Goal: Transaction & Acquisition: Subscribe to service/newsletter

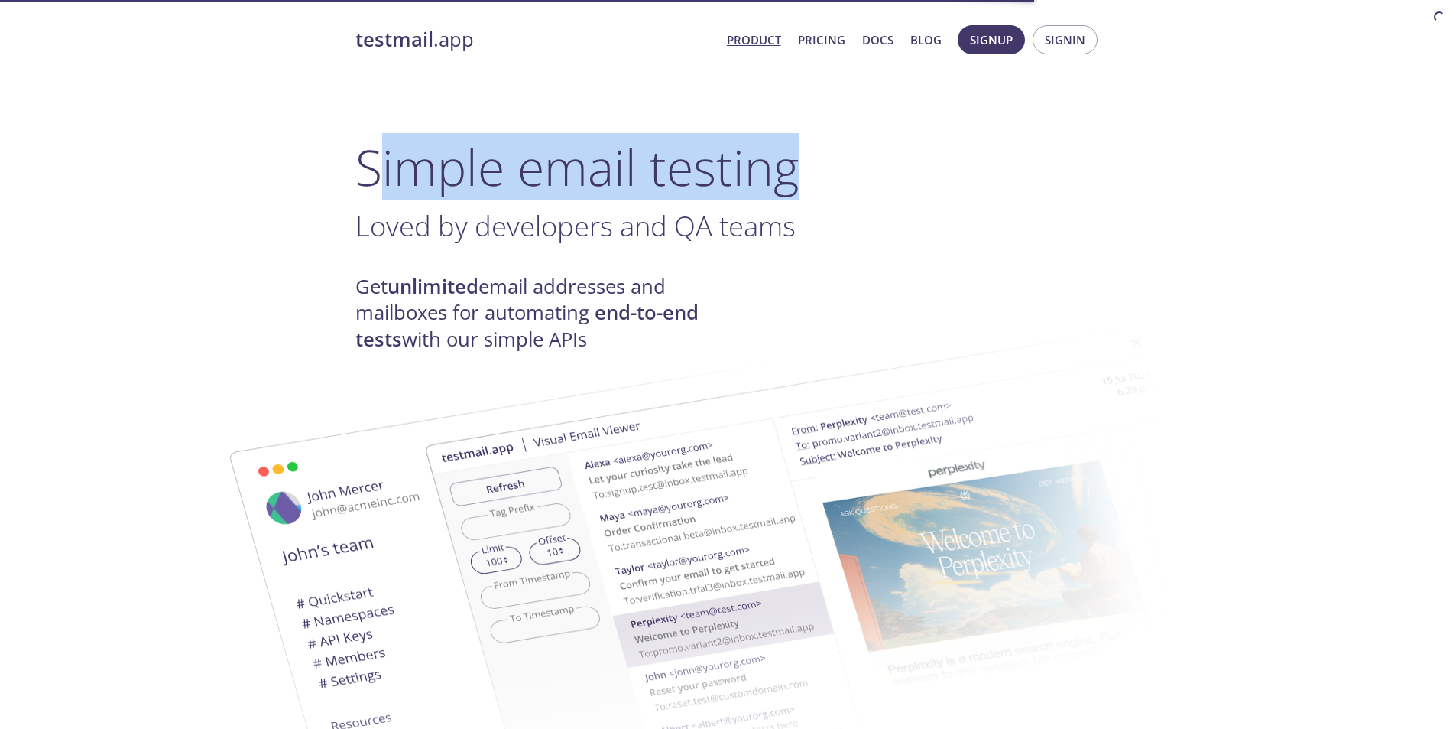
drag, startPoint x: 619, startPoint y: 174, endPoint x: 821, endPoint y: 170, distance: 201.9
click at [811, 167] on h1 "Simple email testing" at bounding box center [729, 167] width 746 height 59
click at [875, 174] on h1 "Simple email testing" at bounding box center [729, 167] width 746 height 59
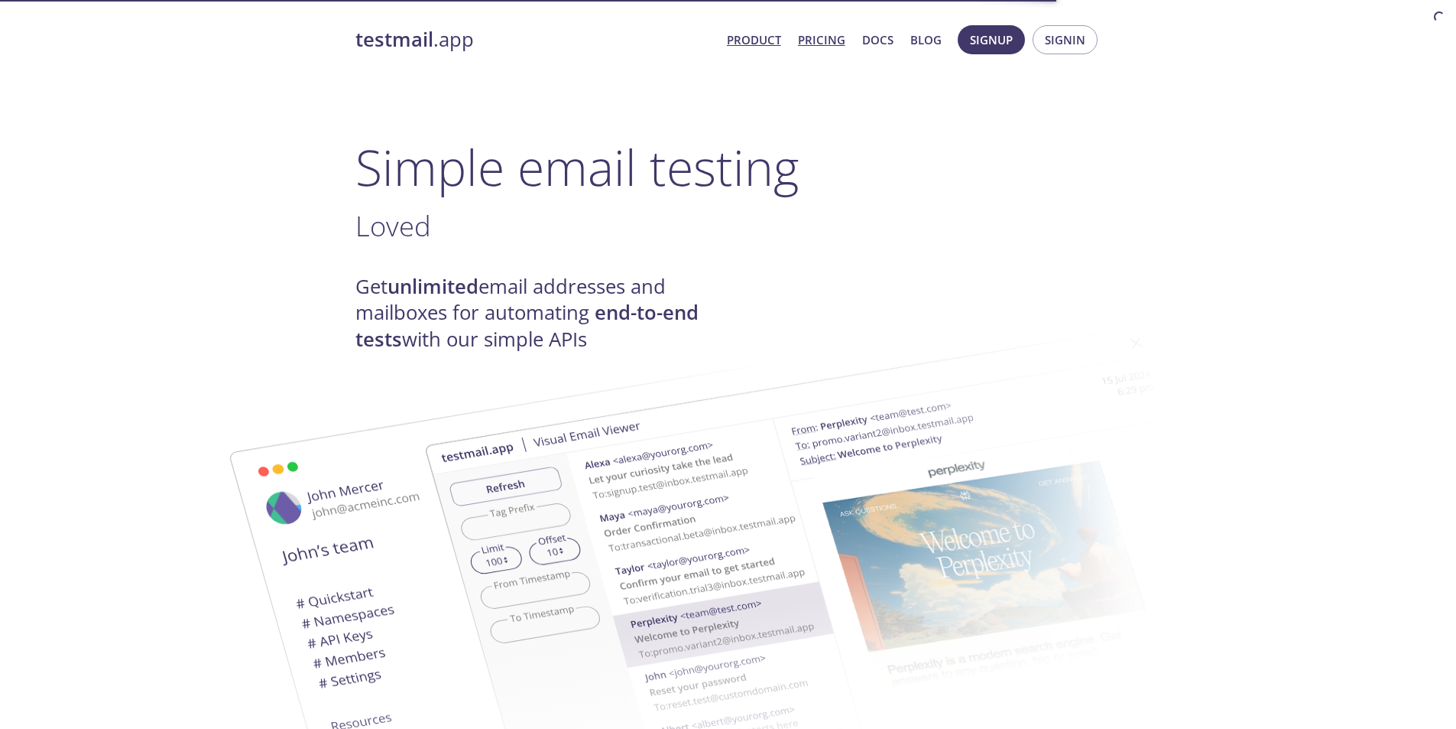
click at [832, 42] on link "Pricing" at bounding box center [821, 40] width 47 height 20
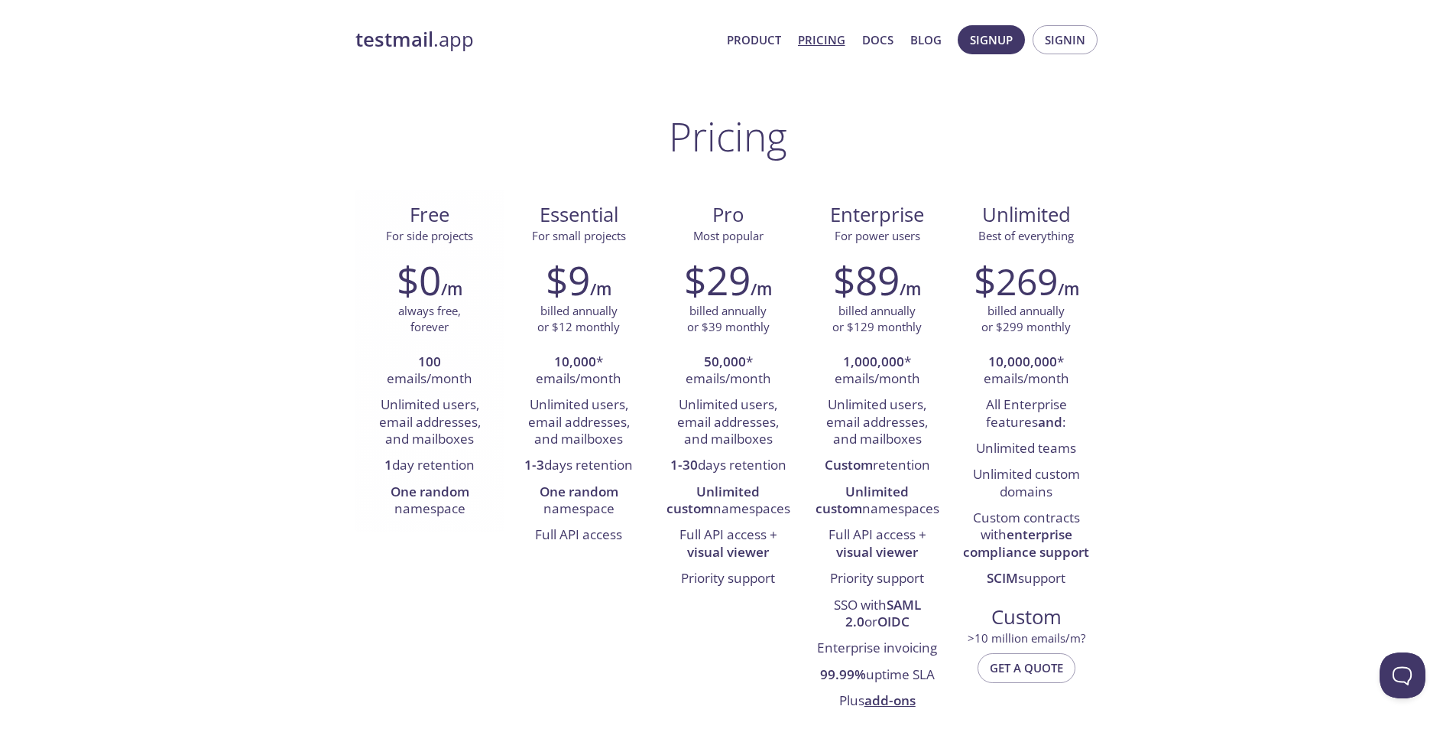
drag, startPoint x: 391, startPoint y: 235, endPoint x: 463, endPoint y: 236, distance: 71.9
click at [436, 236] on span "For side projects" at bounding box center [429, 235] width 87 height 15
drag, startPoint x: 532, startPoint y: 226, endPoint x: 586, endPoint y: 235, distance: 54.2
click at [583, 235] on div "Essential For small projects" at bounding box center [579, 223] width 125 height 43
drag, startPoint x: 734, startPoint y: 234, endPoint x: 827, endPoint y: 237, distance: 93.3
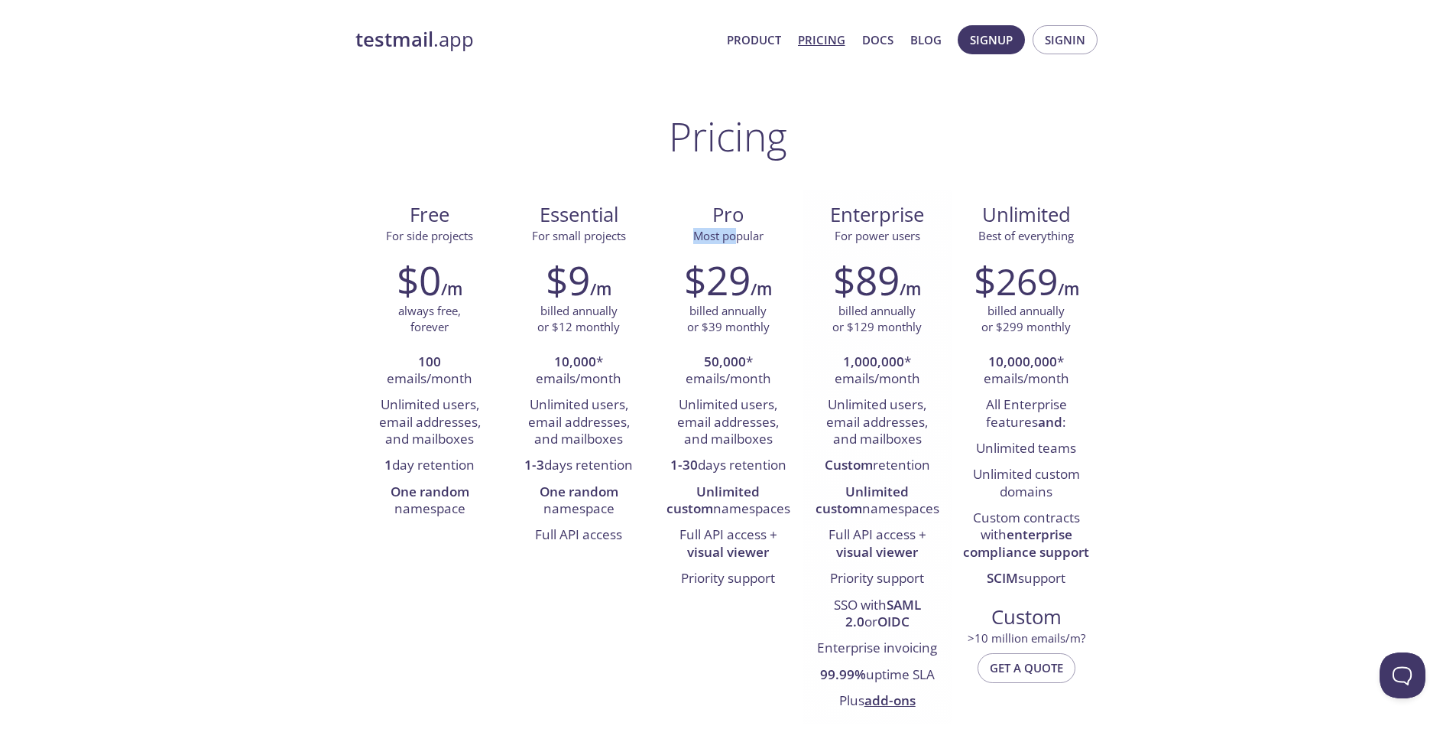
click at [795, 233] on div "Pro Most popular" at bounding box center [728, 218] width 149 height 57
drag, startPoint x: 881, startPoint y: 234, endPoint x: 968, endPoint y: 231, distance: 86.4
click at [943, 231] on div "Enterprise For power users" at bounding box center [877, 218] width 149 height 57
drag, startPoint x: 1050, startPoint y: 230, endPoint x: 1080, endPoint y: 230, distance: 29.8
click at [1063, 230] on span "Best of everything" at bounding box center [1027, 235] width 96 height 15
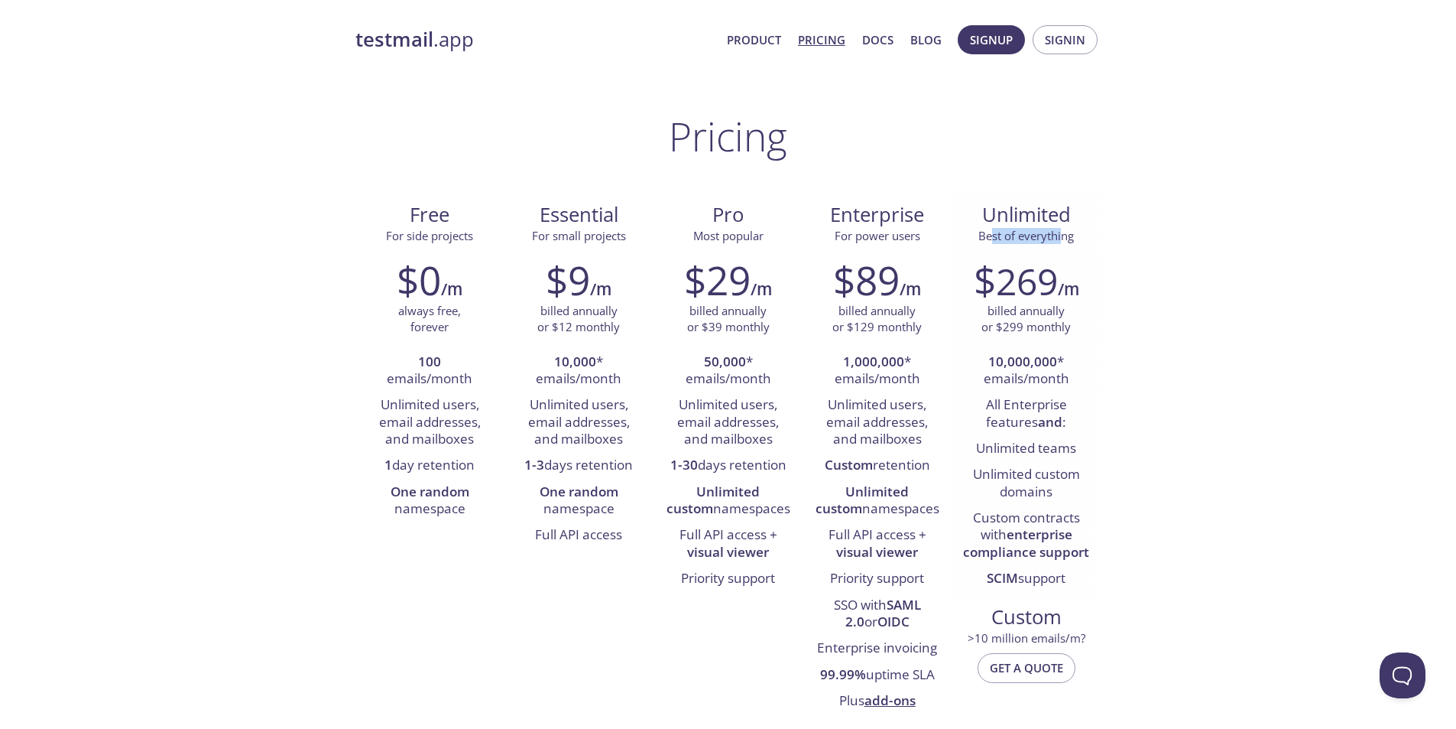
click at [1087, 229] on span "Best of everything" at bounding box center [1026, 236] width 125 height 16
click at [964, 57] on span "Signup Signin" at bounding box center [1028, 39] width 148 height 37
click at [993, 41] on span "Signup" at bounding box center [991, 40] width 43 height 20
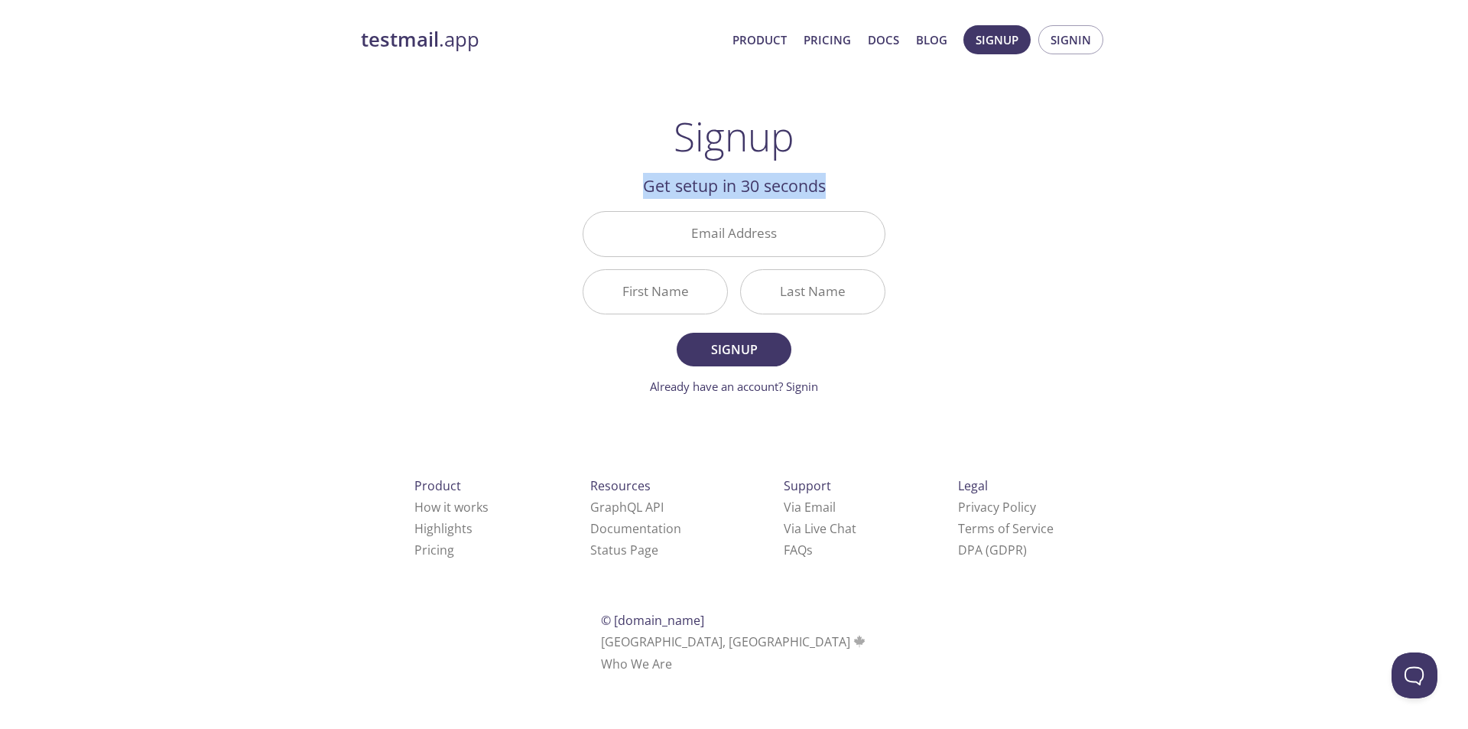
drag, startPoint x: 640, startPoint y: 176, endPoint x: 883, endPoint y: 193, distance: 243.8
click at [883, 193] on h2 "Get setup in 30 seconds" at bounding box center [734, 186] width 303 height 26
click at [846, 188] on h2 "Get setup in 30 seconds" at bounding box center [734, 186] width 303 height 26
click at [748, 148] on h1 "Signup" at bounding box center [734, 136] width 121 height 46
click at [709, 235] on input "Email Address" at bounding box center [733, 234] width 301 height 44
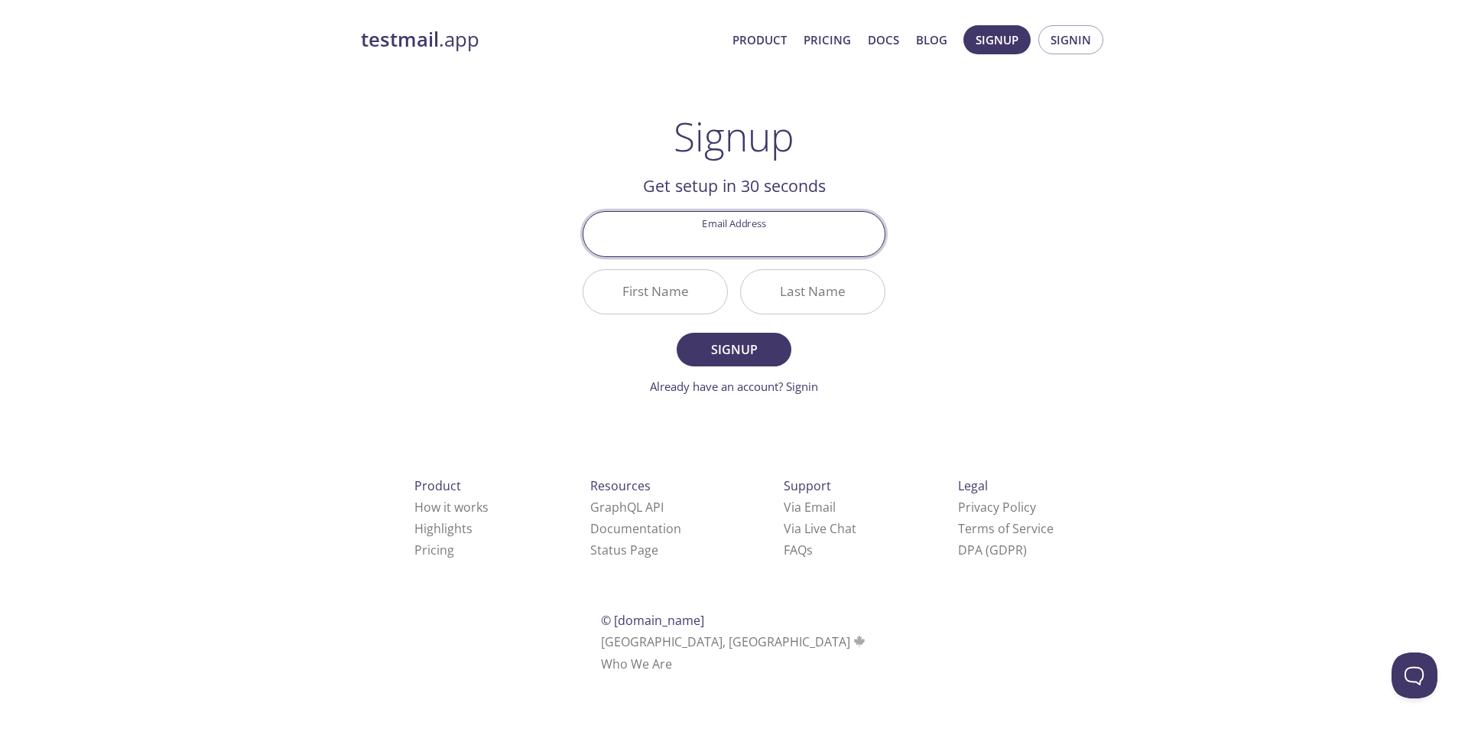
type input "[EMAIL_ADDRESS][DOMAIN_NAME]"
click at [656, 291] on input "First Name" at bounding box center [655, 292] width 144 height 44
type input "FaysalAhmad"
click at [778, 296] on input "Last Name" at bounding box center [813, 292] width 144 height 44
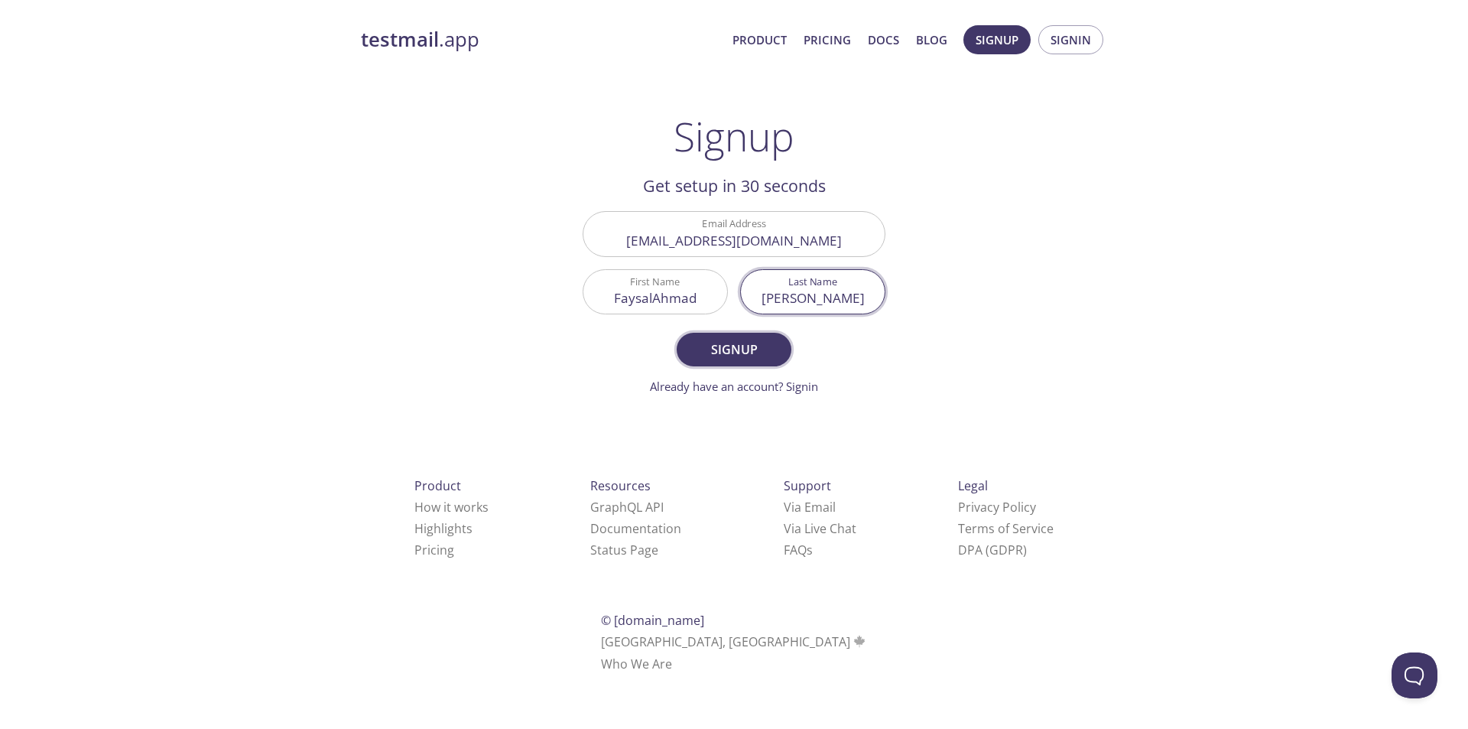
type input "[PERSON_NAME]"
click at [739, 355] on span "Signup" at bounding box center [733, 349] width 81 height 21
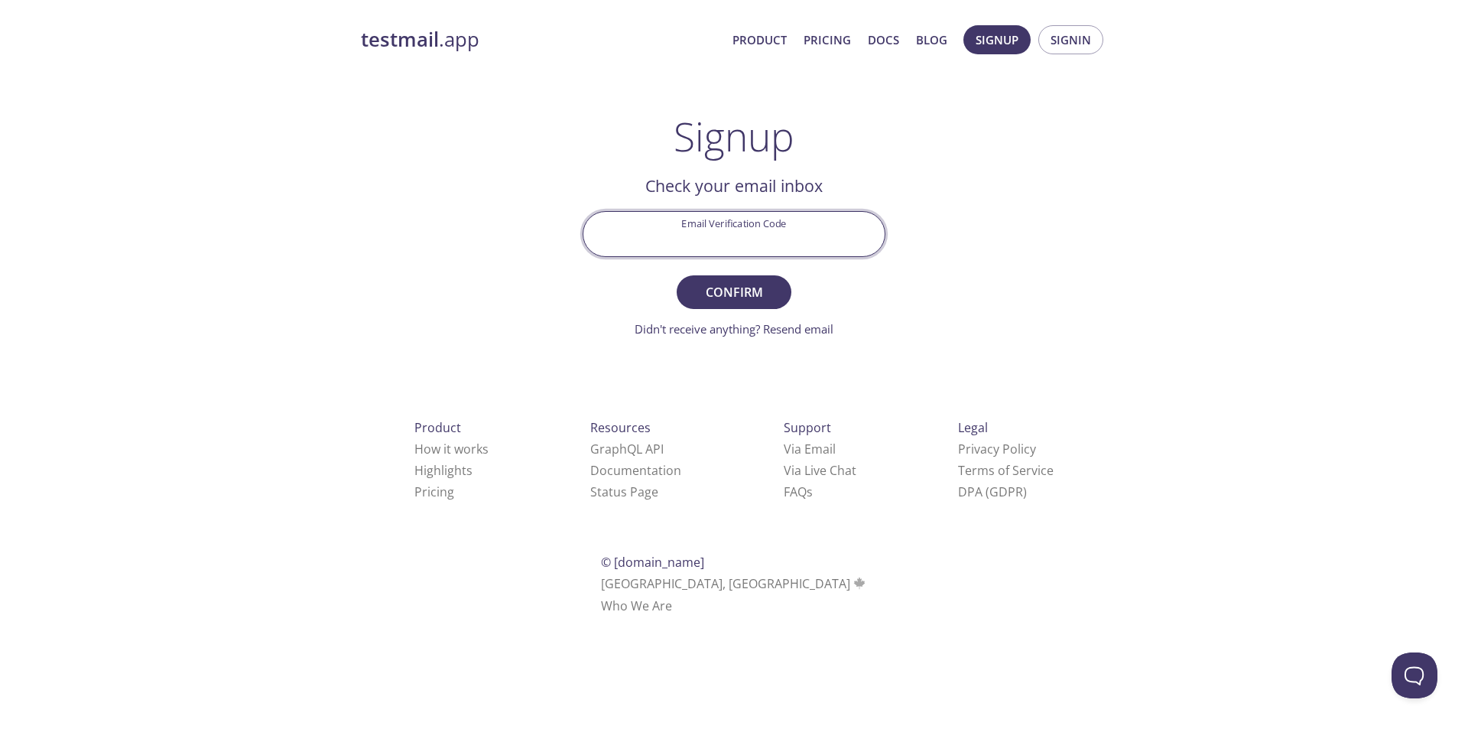
click at [732, 240] on input "Email Verification Code" at bounding box center [733, 234] width 301 height 44
click at [780, 237] on input "Email Verification Code" at bounding box center [733, 234] width 301 height 44
paste input "JLLBHPQ"
type input "JLLBHPQ"
click at [731, 294] on span "Confirm" at bounding box center [733, 291] width 81 height 21
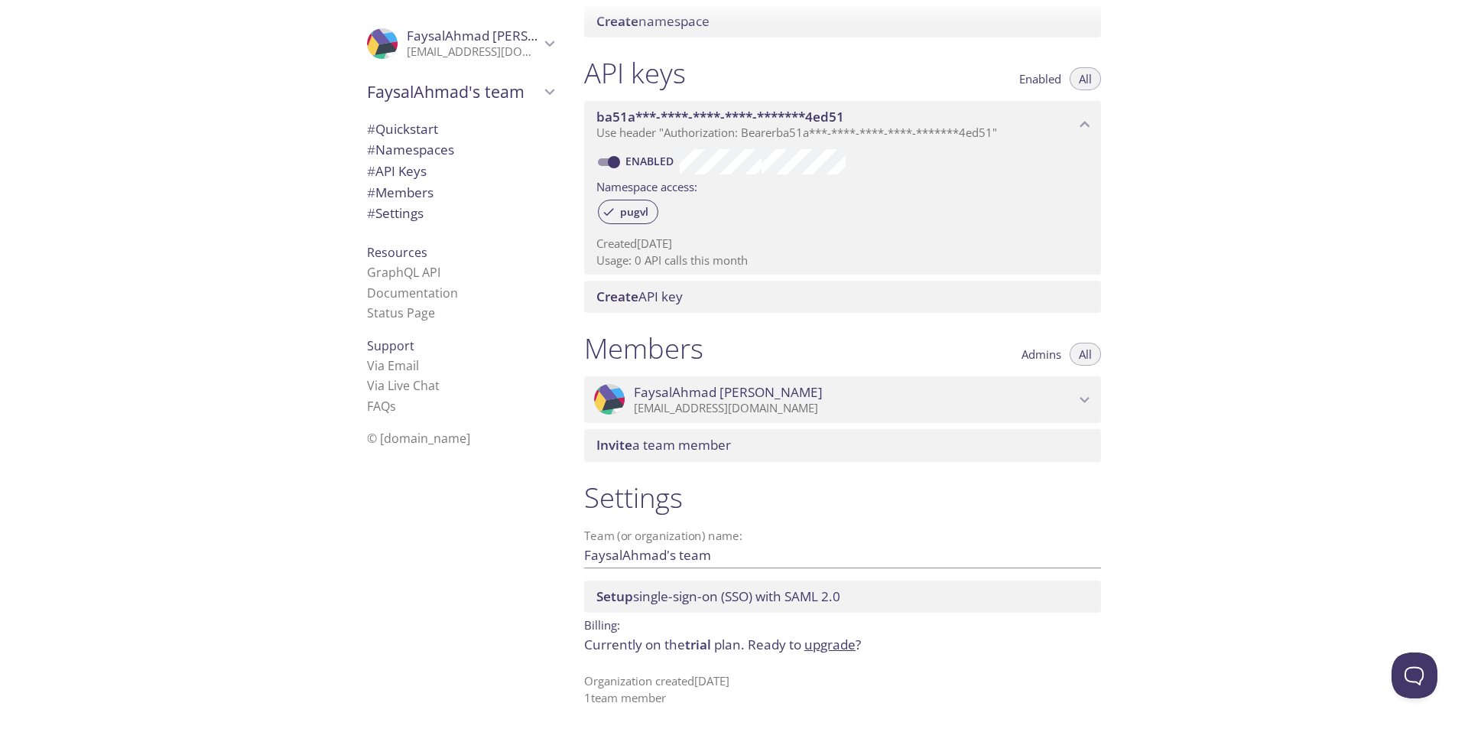
scroll to position [359, 0]
drag, startPoint x: 608, startPoint y: 675, endPoint x: 778, endPoint y: 677, distance: 169.7
click at [778, 677] on p "Organization created [DATE] 1 team member" at bounding box center [842, 687] width 517 height 33
drag, startPoint x: 655, startPoint y: 694, endPoint x: 598, endPoint y: 690, distance: 57.5
click at [598, 690] on p "Organization created [DATE] 1 team member" at bounding box center [842, 687] width 517 height 33
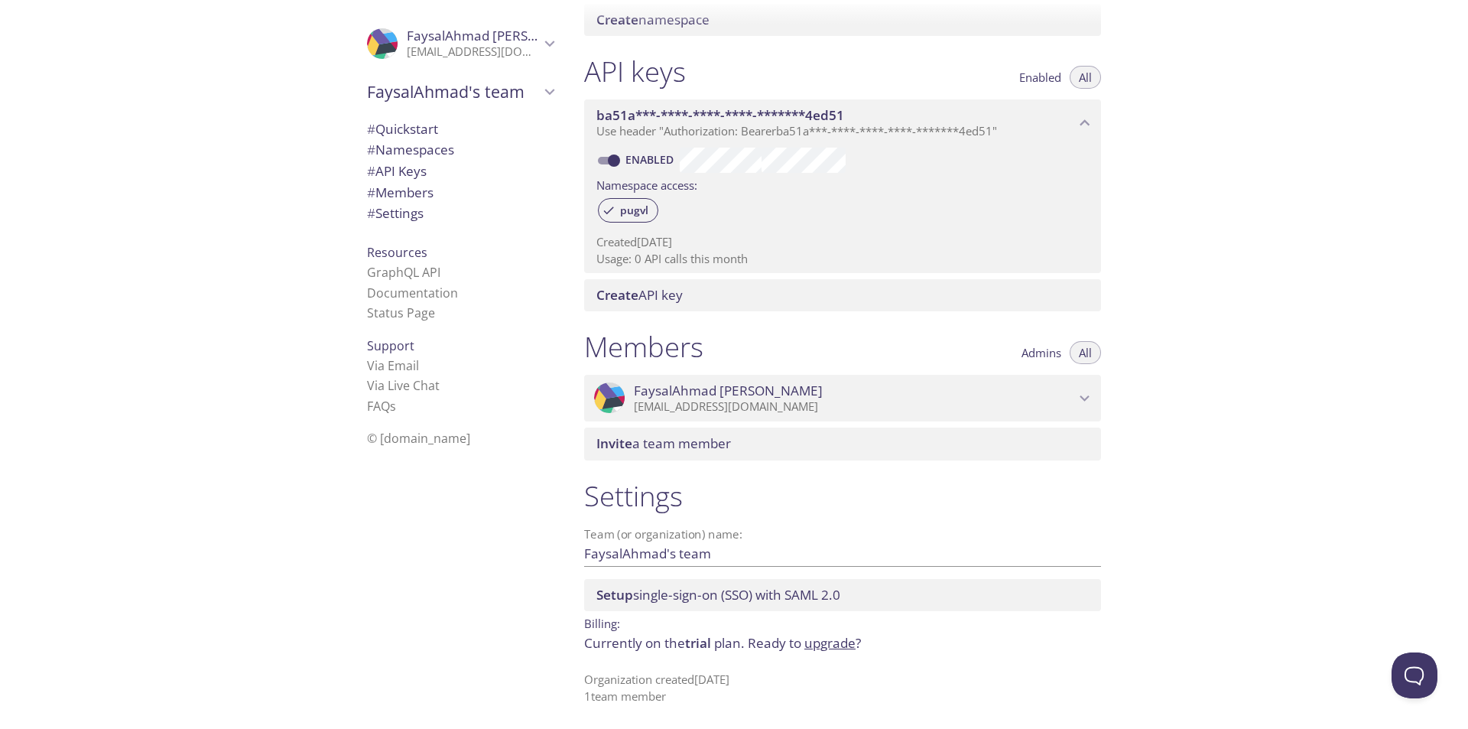
click at [670, 689] on p "Organization created [DATE] 1 team member" at bounding box center [842, 687] width 517 height 33
click at [528, 84] on span "FaysalAhmad's team" at bounding box center [453, 91] width 173 height 21
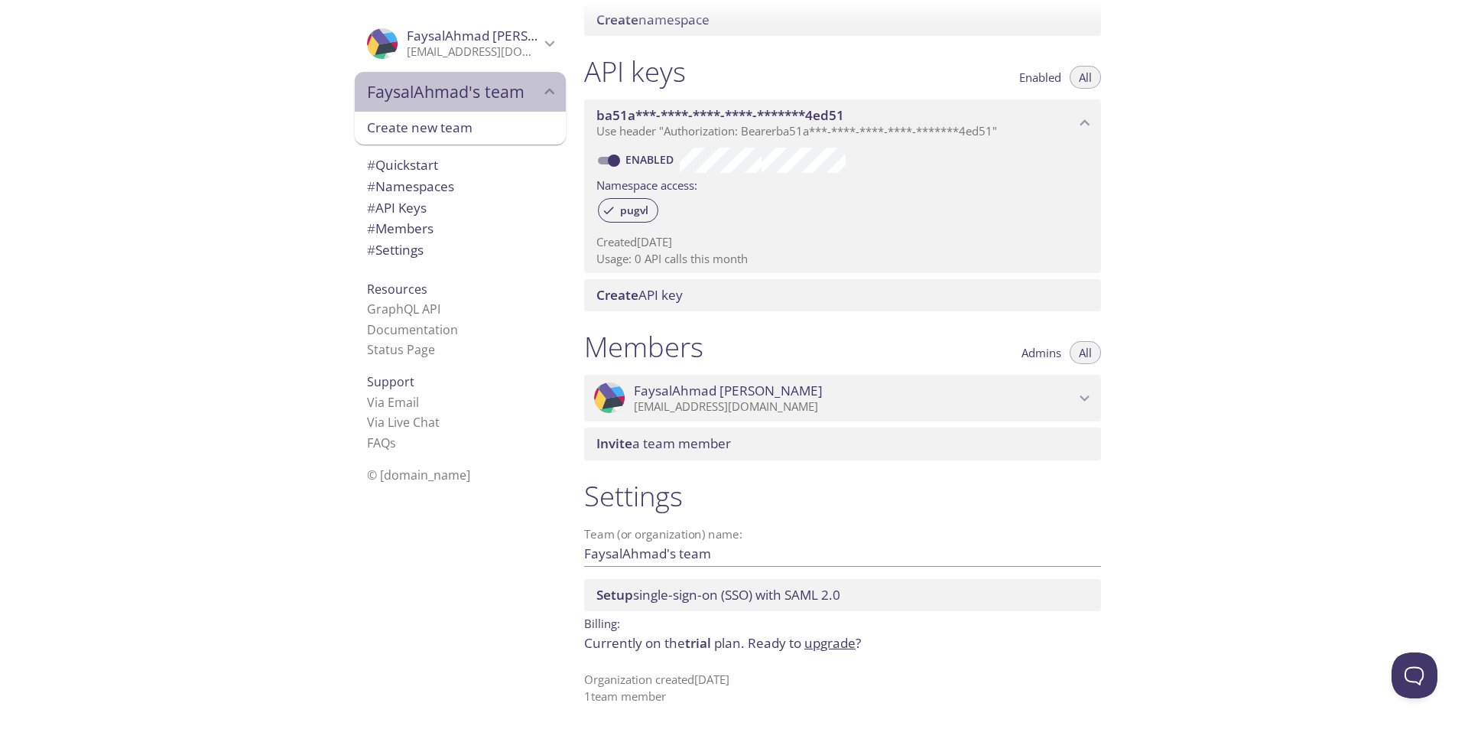
click at [528, 84] on span "FaysalAhmad's team" at bounding box center [453, 91] width 173 height 21
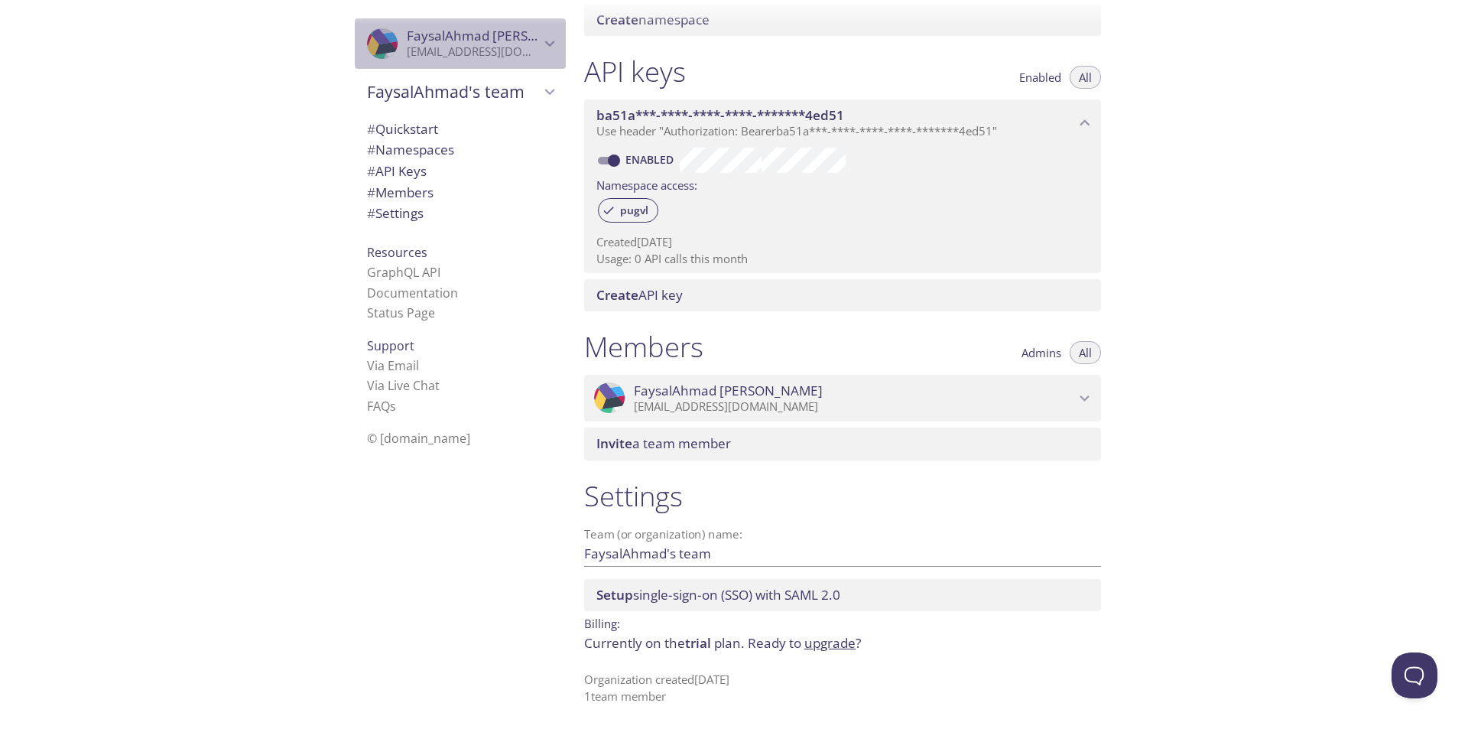
click at [525, 44] on span "[PERSON_NAME]" at bounding box center [501, 36] width 189 height 18
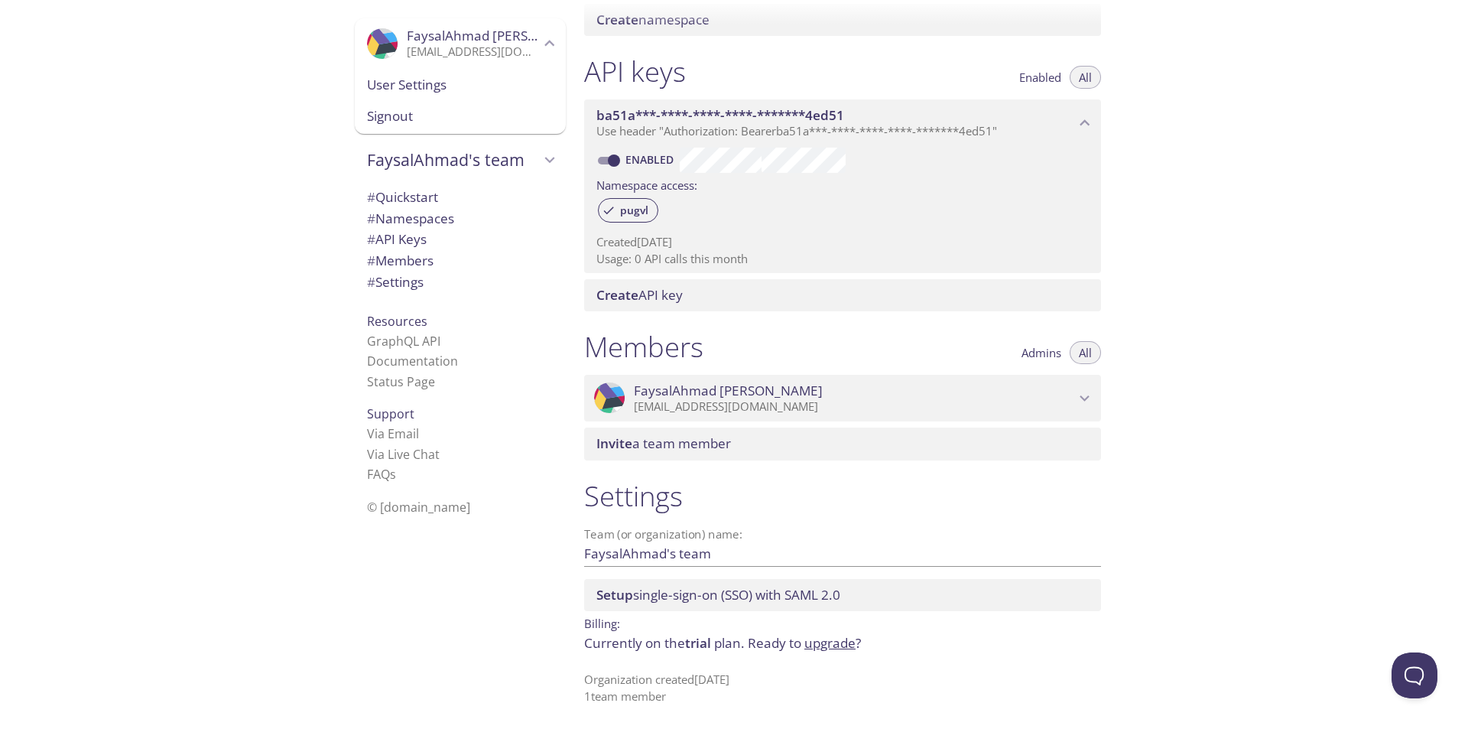
click at [384, 90] on span "User Settings" at bounding box center [460, 85] width 187 height 20
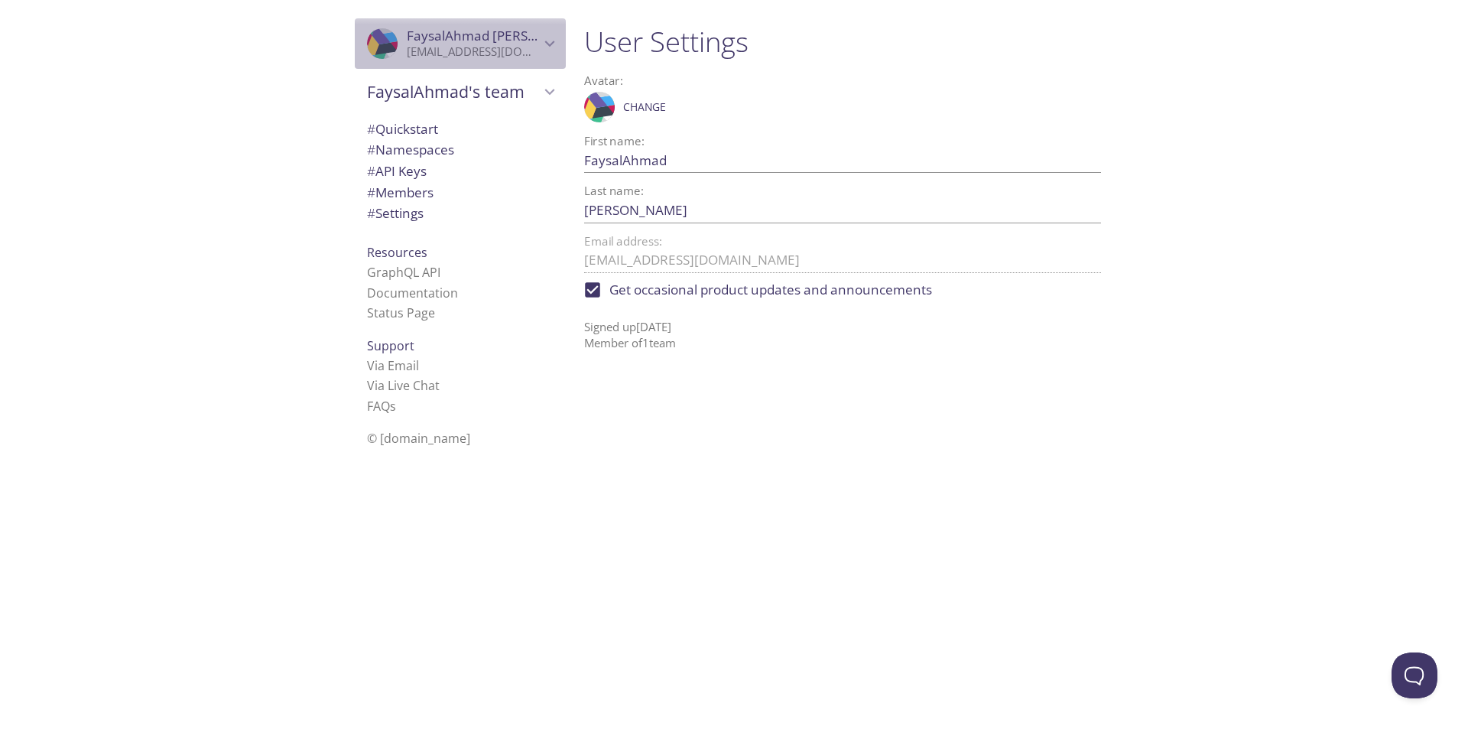
click at [450, 40] on span "[PERSON_NAME]" at bounding box center [501, 36] width 189 height 18
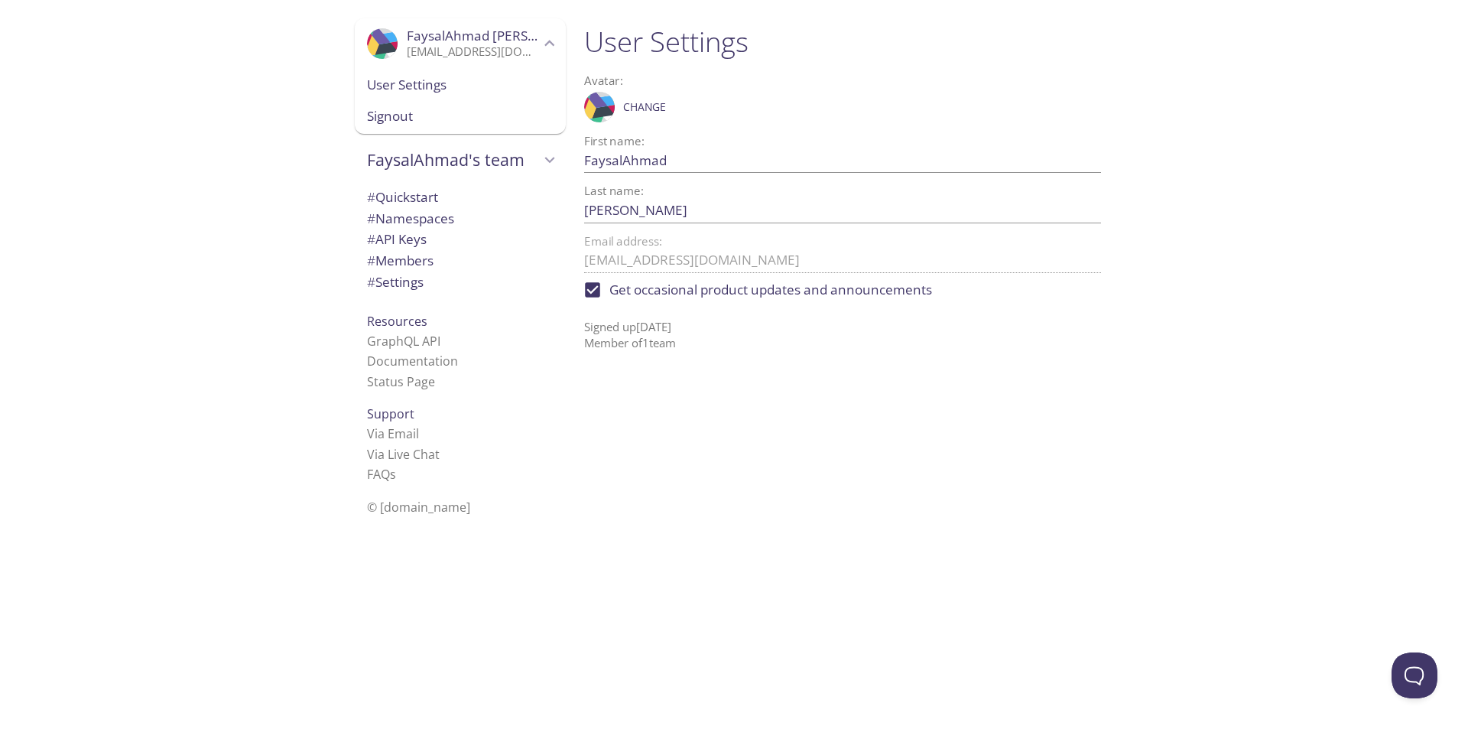
click at [407, 200] on span "# Quickstart" at bounding box center [402, 197] width 71 height 18
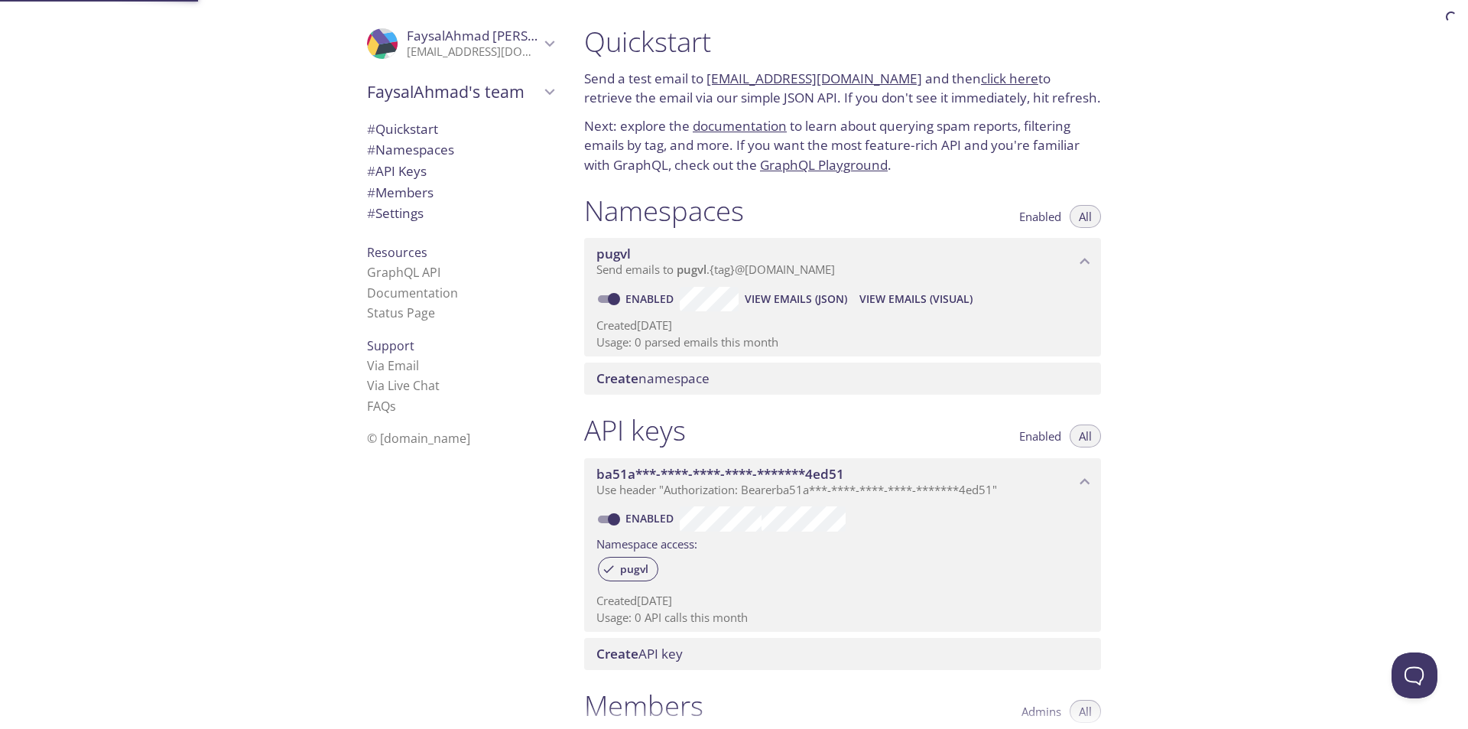
scroll to position [24, 0]
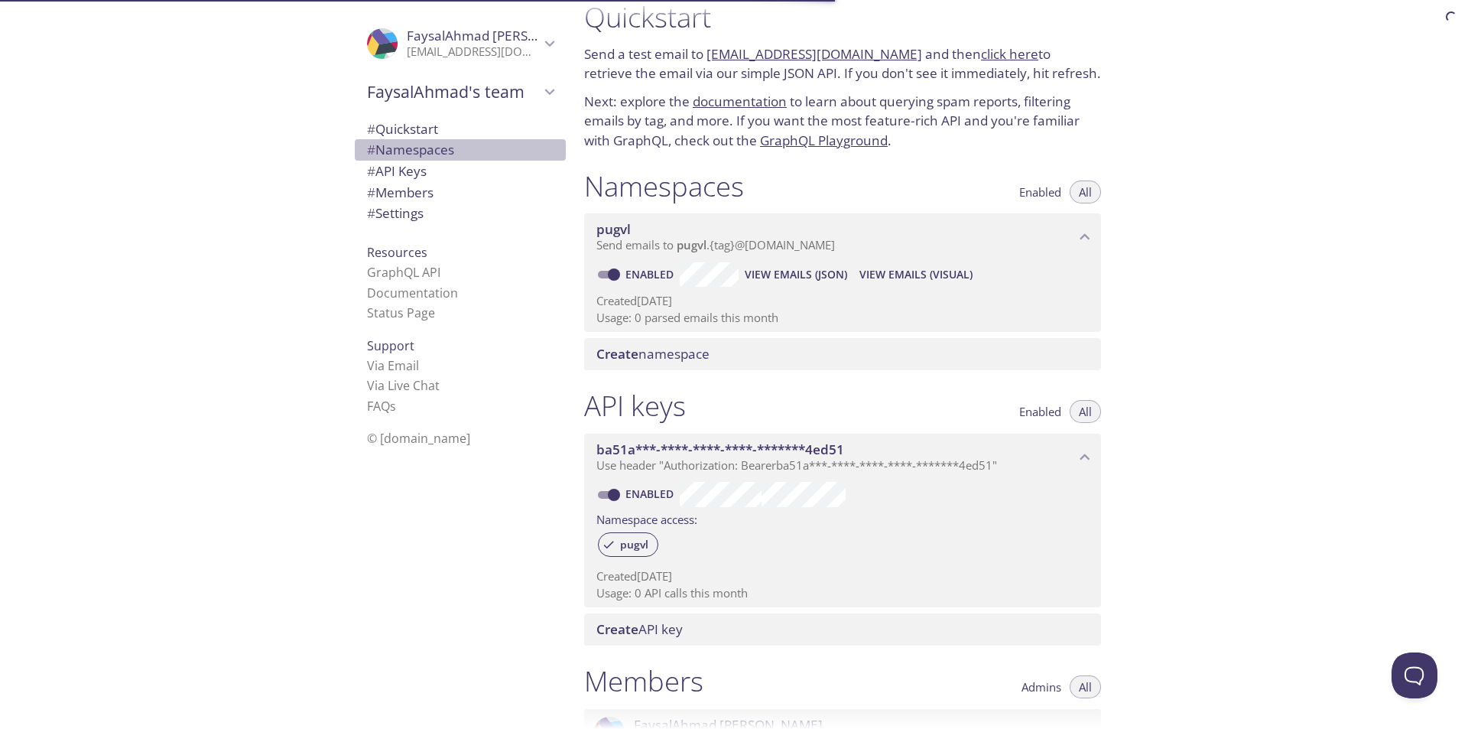
click at [411, 148] on span "# Namespaces" at bounding box center [410, 150] width 87 height 18
